Goal: Find specific page/section: Find specific page/section

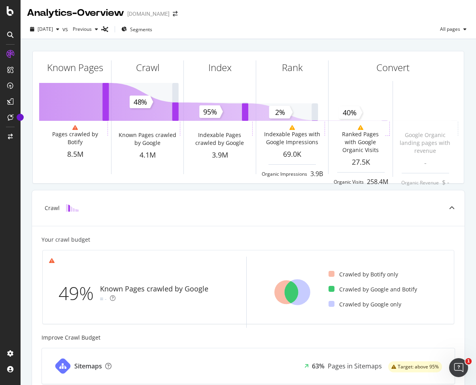
click at [10, 34] on icon at bounding box center [10, 35] width 6 height 6
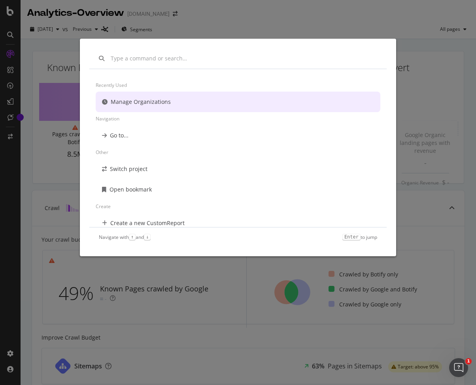
click at [36, 60] on div "Recently used Manage Organizations Navigation Go to... Other Switch project Ope…" at bounding box center [238, 192] width 476 height 385
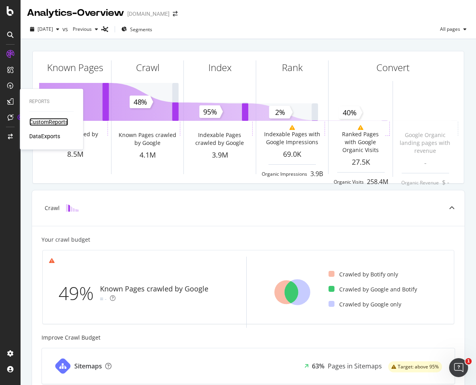
click at [36, 120] on div "CustomReports" at bounding box center [48, 122] width 39 height 8
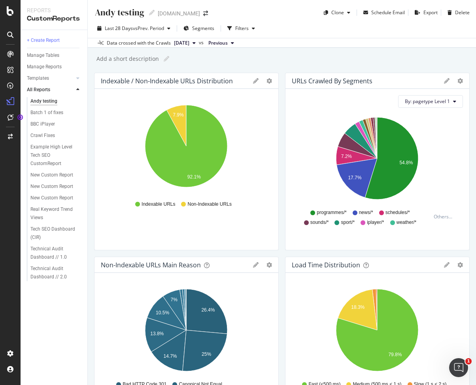
click at [12, 38] on icon at bounding box center [10, 35] width 6 height 6
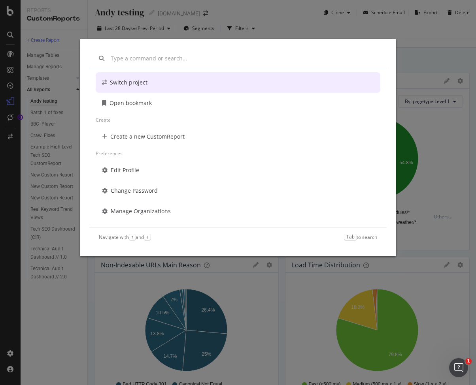
scroll to position [90, 0]
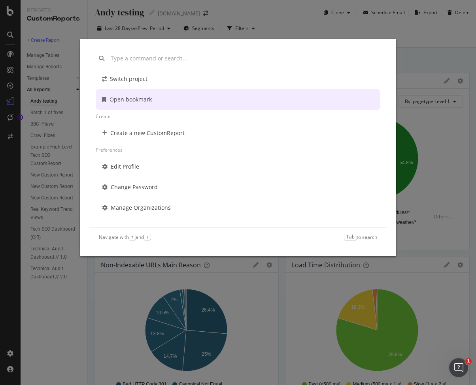
click at [67, 96] on div "Other Switch project Open bookmark Create Create a new CustomReport Preferences…" at bounding box center [238, 192] width 476 height 385
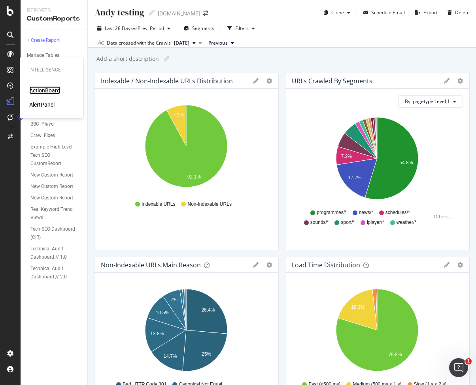
click at [41, 89] on div "ActionBoard" at bounding box center [44, 90] width 31 height 8
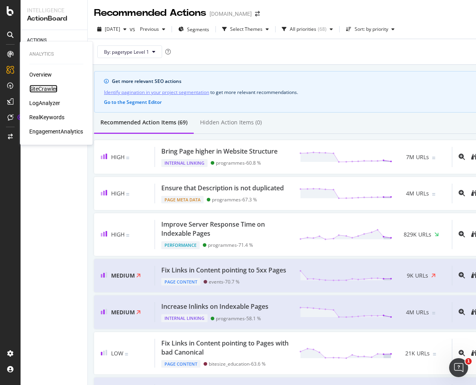
click at [42, 89] on div "SiteCrawler" at bounding box center [43, 89] width 28 height 8
